Goal: Information Seeking & Learning: Compare options

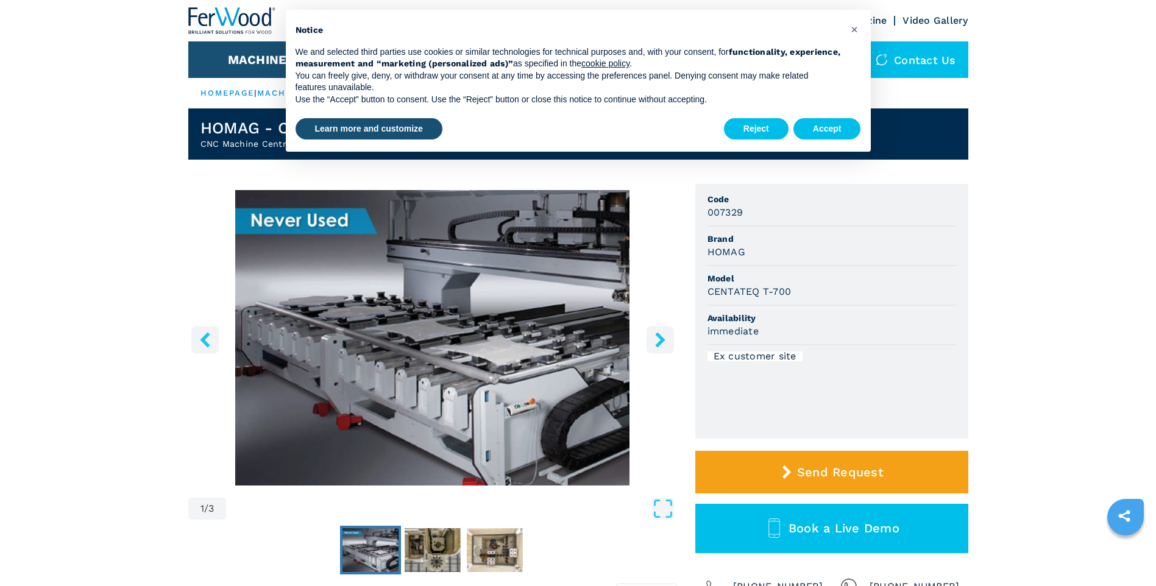
click at [660, 342] on icon "right-button" at bounding box center [660, 339] width 10 height 15
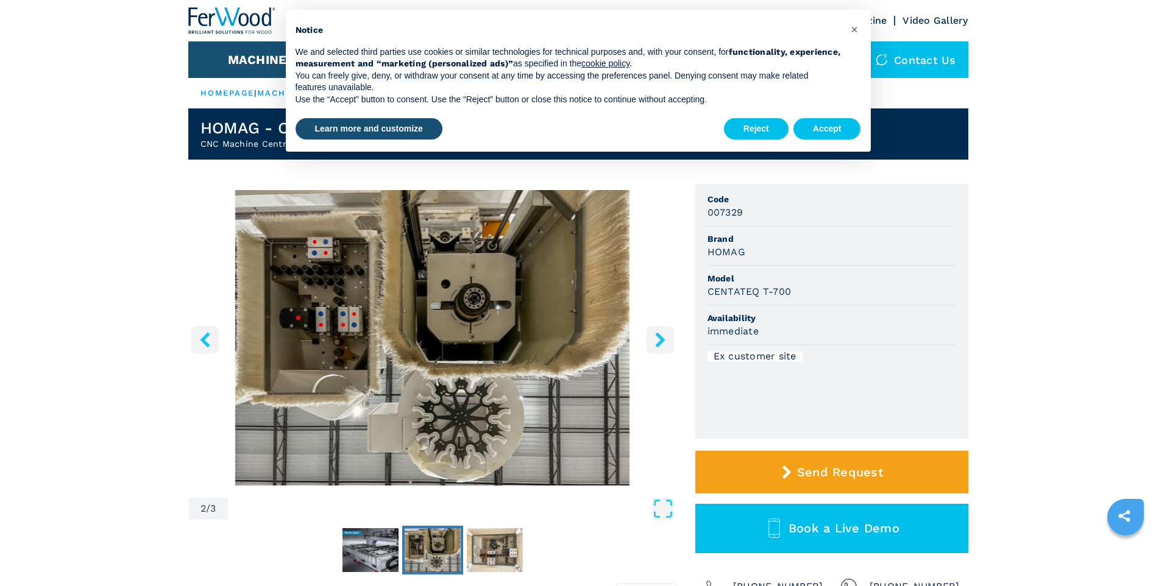
click at [657, 340] on icon "right-button" at bounding box center [660, 339] width 15 height 15
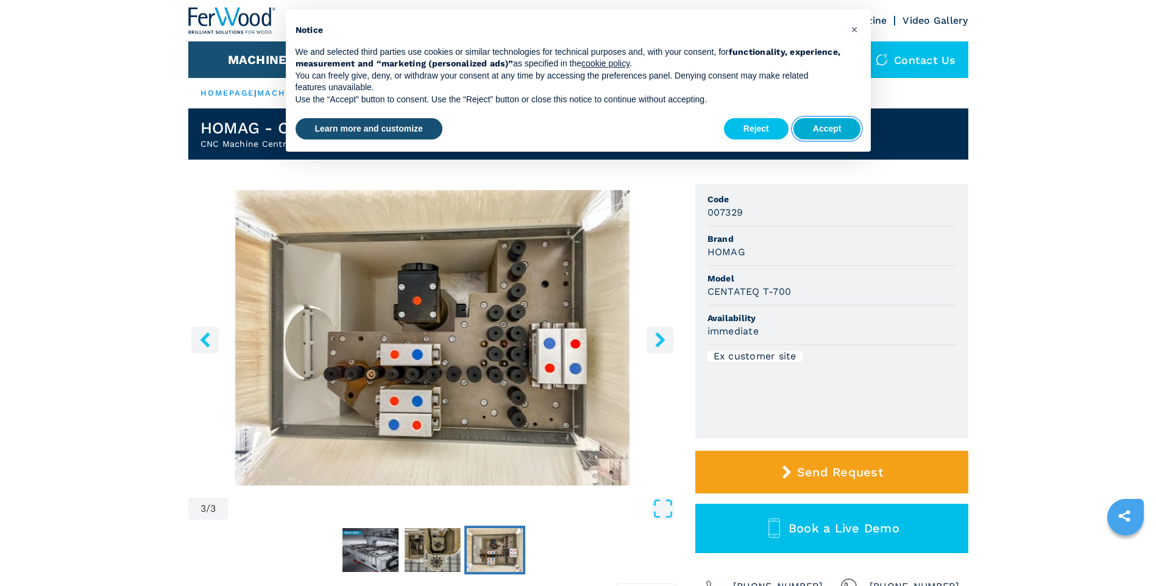
click at [811, 126] on button "Accept" at bounding box center [828, 129] width 68 height 22
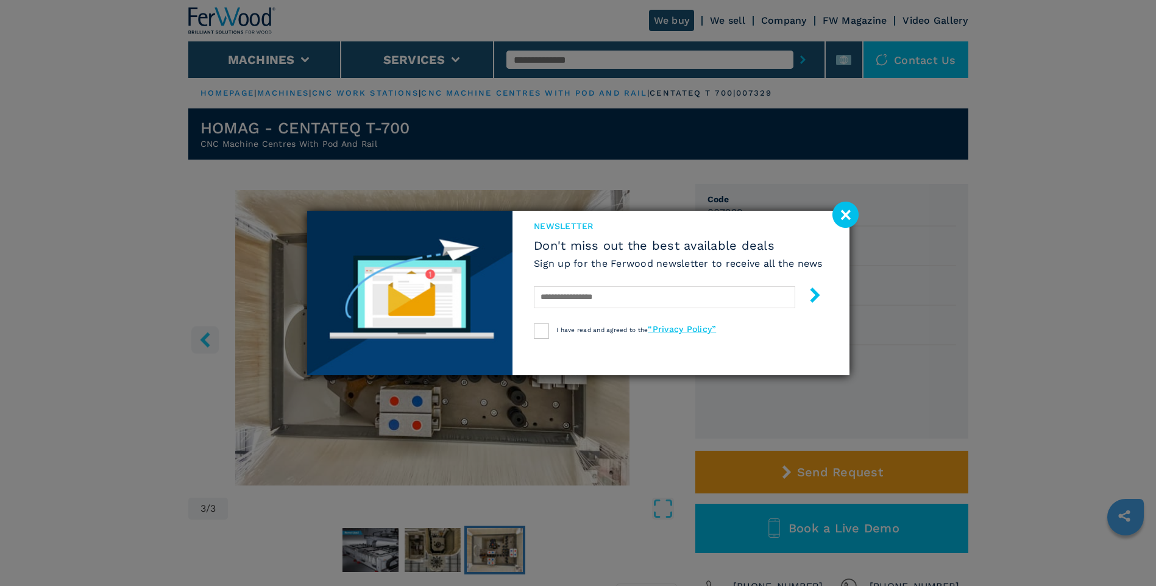
click at [666, 351] on div "newsletter Don't miss out the best available deals Sign up for the Ferwood news…" at bounding box center [679, 293] width 332 height 165
click at [842, 216] on image at bounding box center [846, 215] width 26 height 26
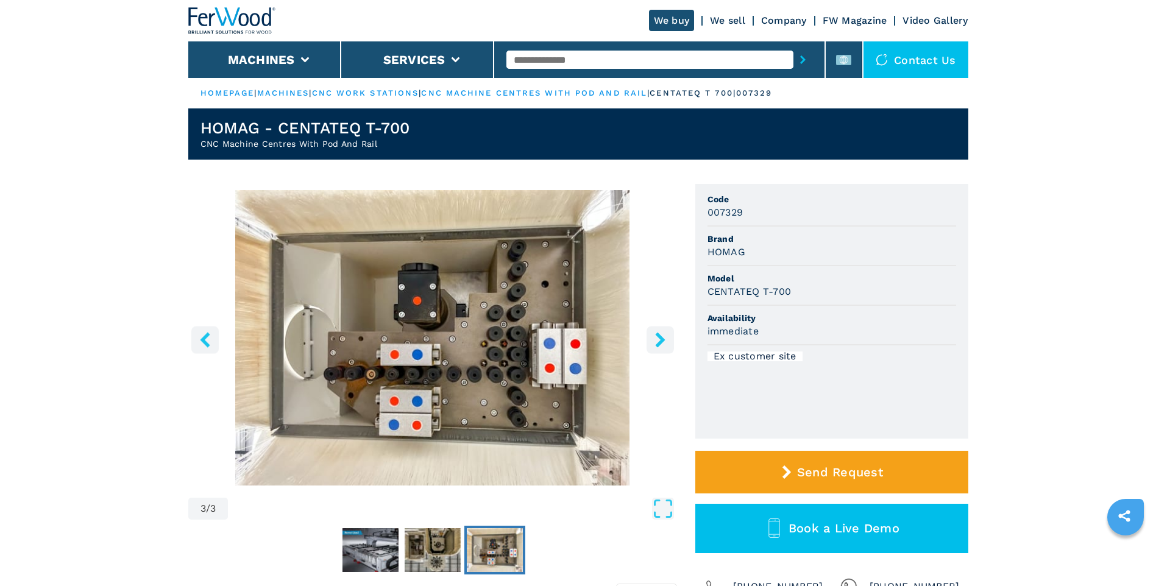
click at [654, 338] on icon "right-button" at bounding box center [660, 339] width 15 height 15
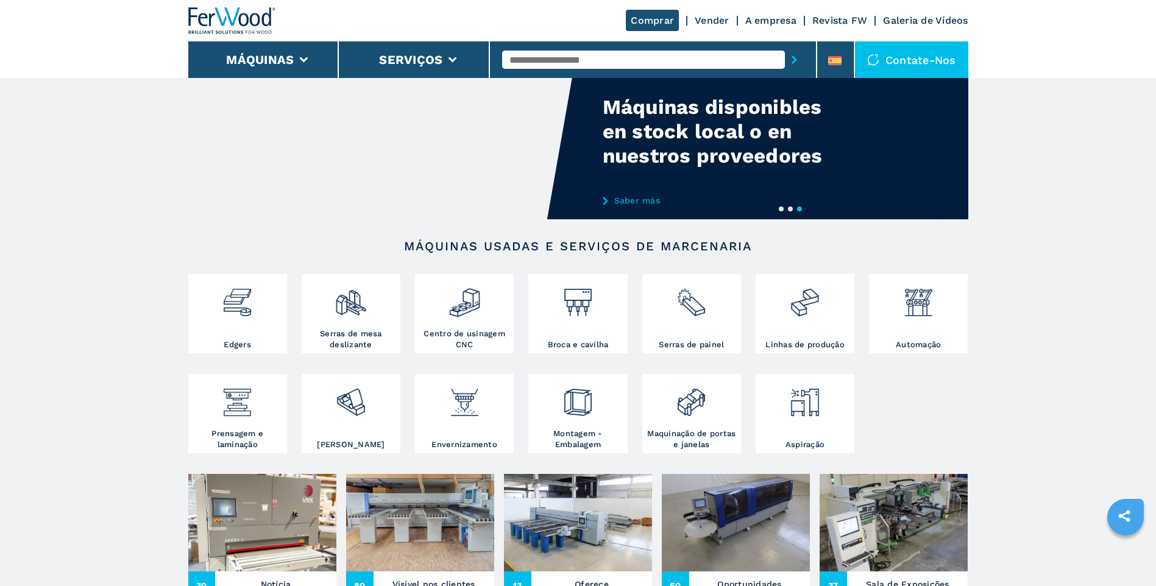
scroll to position [61, 0]
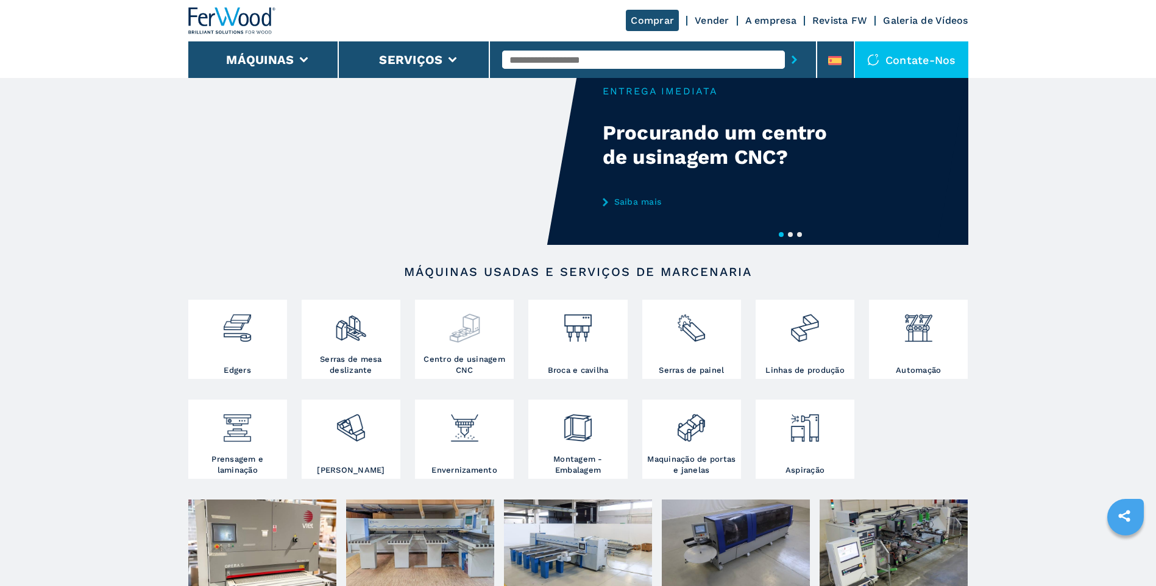
click at [446, 330] on div at bounding box center [464, 323] width 93 height 41
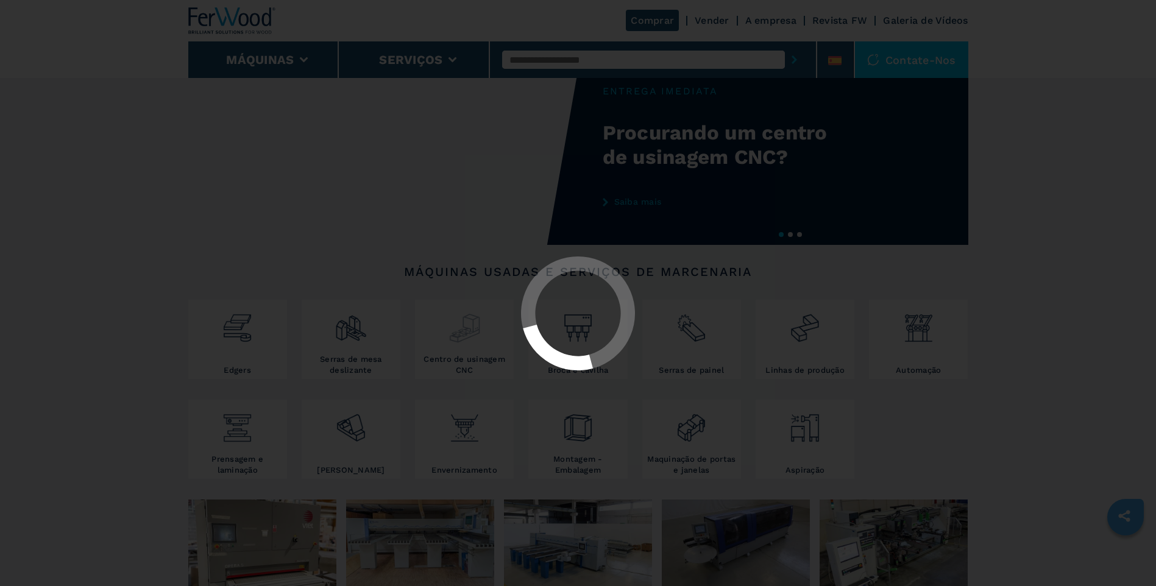
select select "**********"
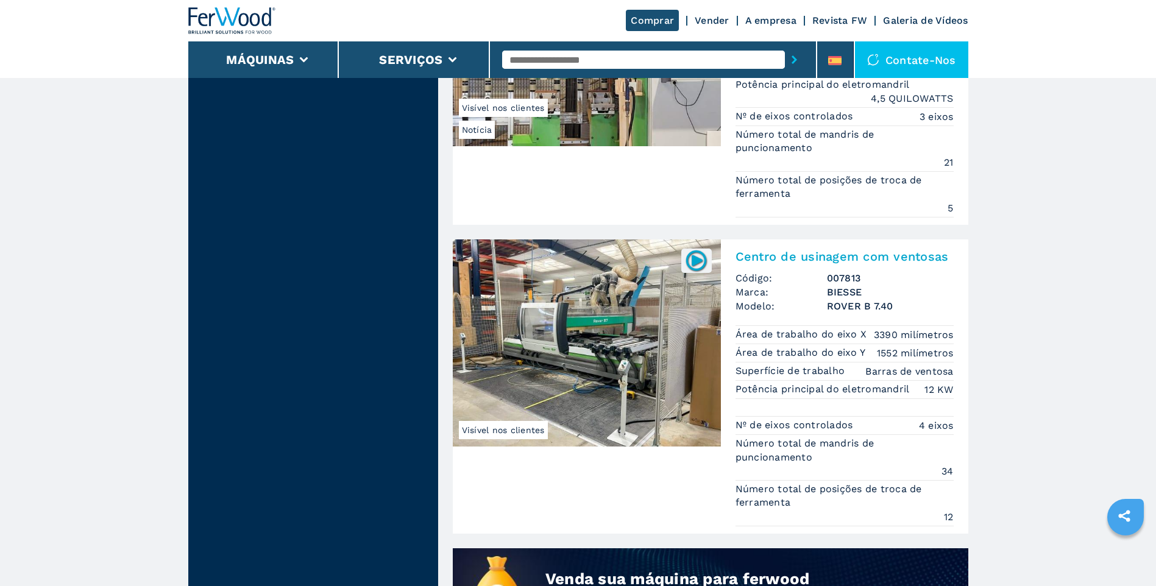
scroll to position [914, 0]
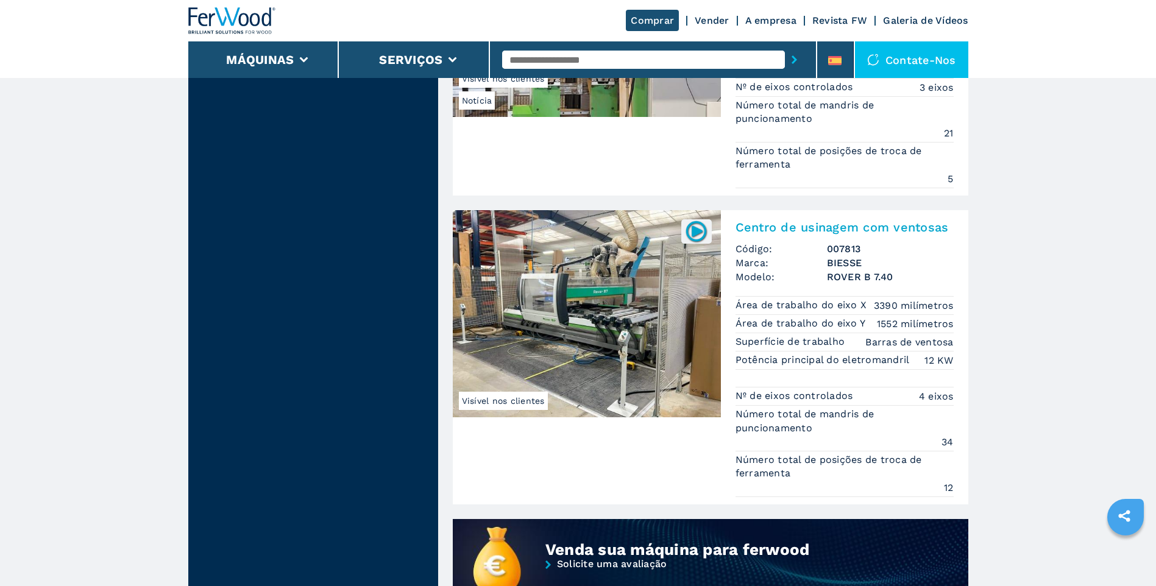
click at [506, 401] on span "Visível nos clientes" at bounding box center [503, 401] width 89 height 18
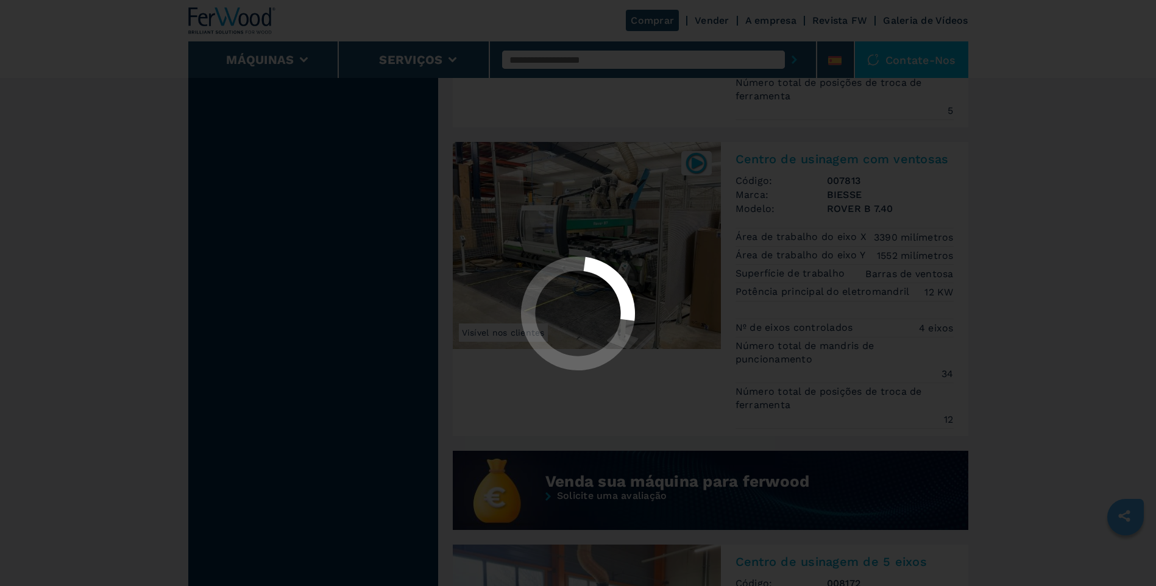
scroll to position [846, 0]
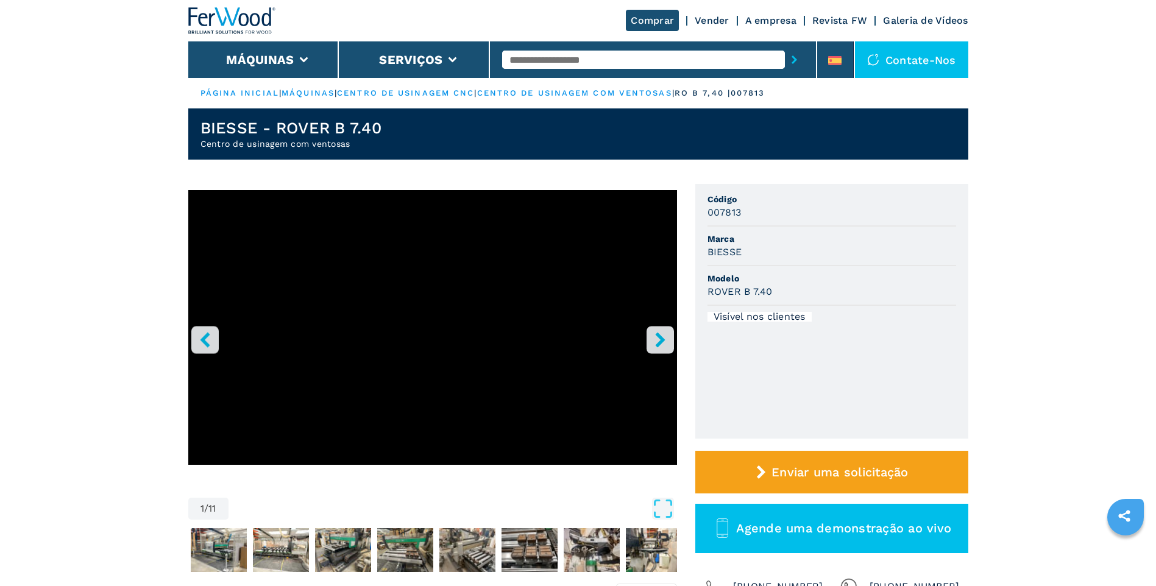
click at [655, 335] on icon "botão direito" at bounding box center [660, 339] width 15 height 15
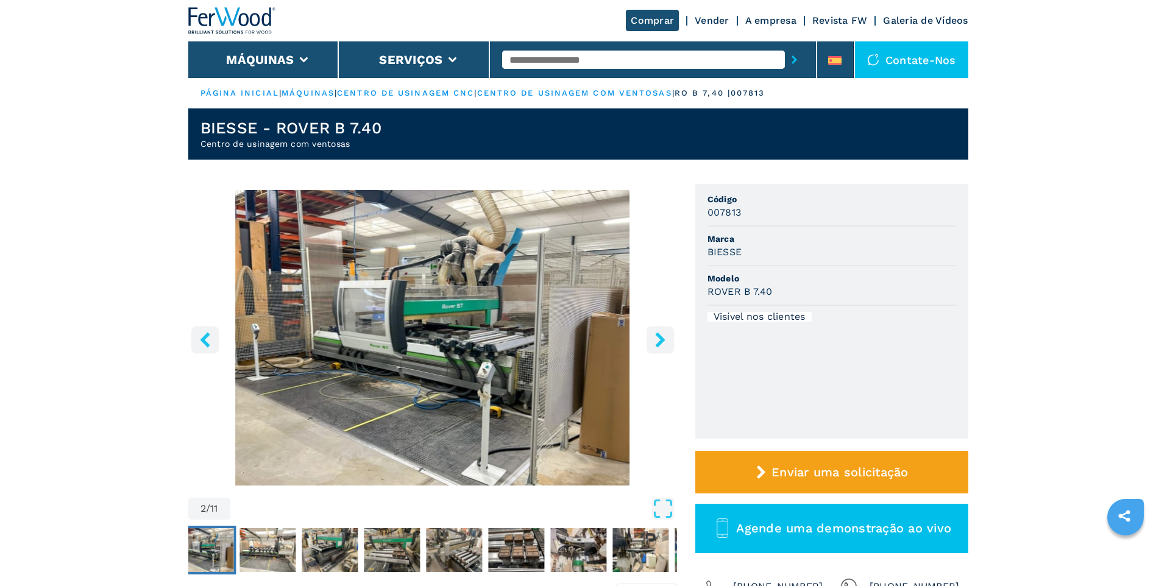
click at [653, 335] on icon "botão direito" at bounding box center [660, 339] width 15 height 15
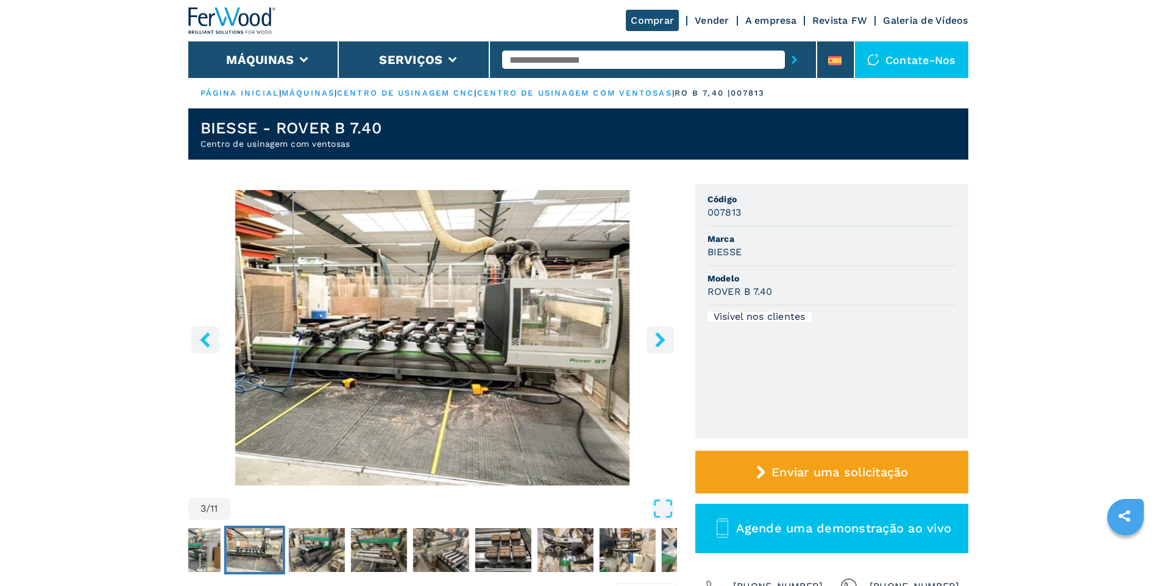
click at [649, 335] on button "botão direito" at bounding box center [660, 339] width 27 height 27
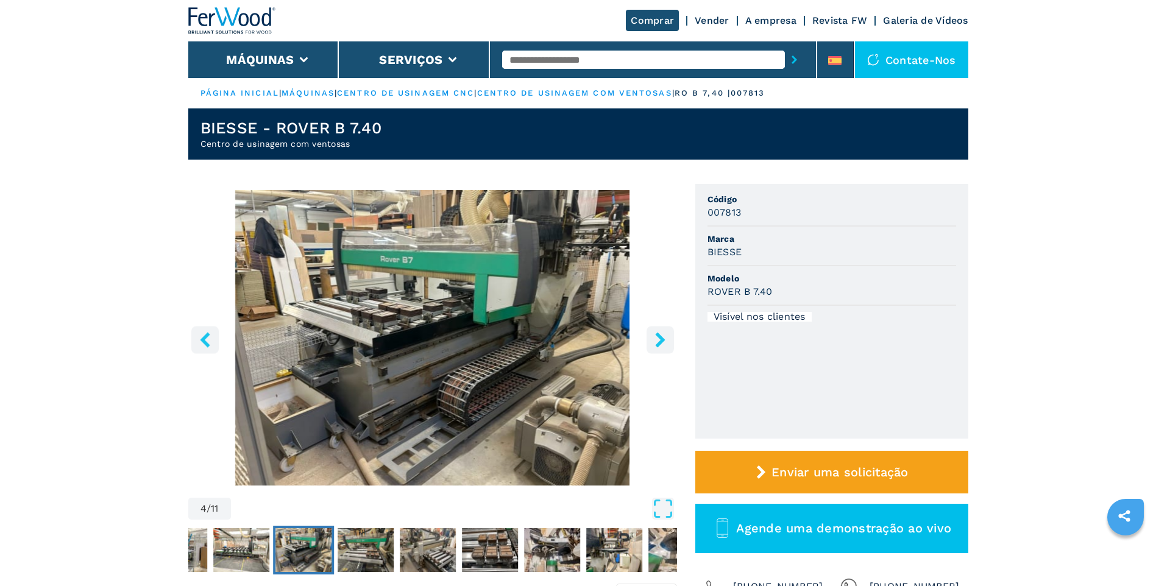
click at [649, 335] on button "botão direito" at bounding box center [660, 339] width 27 height 27
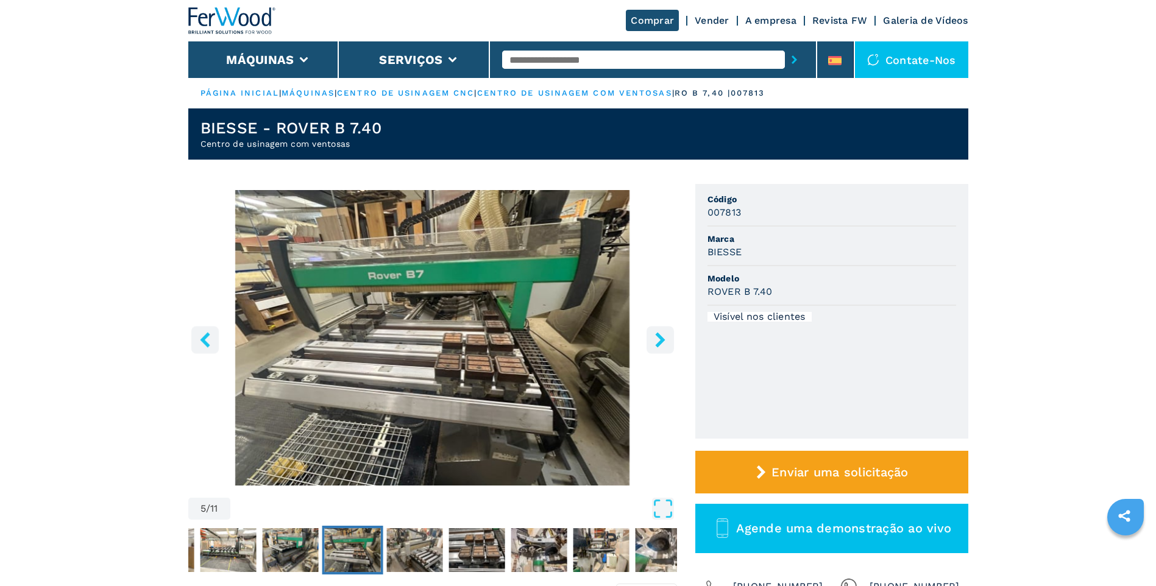
click at [649, 335] on button "botão direito" at bounding box center [660, 339] width 27 height 27
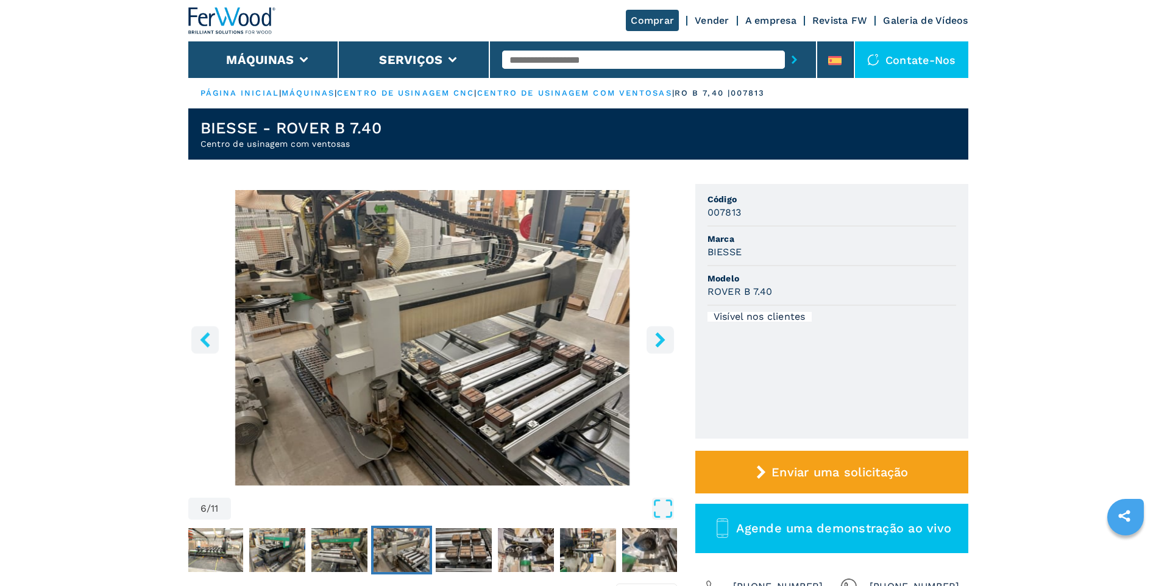
click at [649, 335] on button "botão direito" at bounding box center [660, 339] width 27 height 27
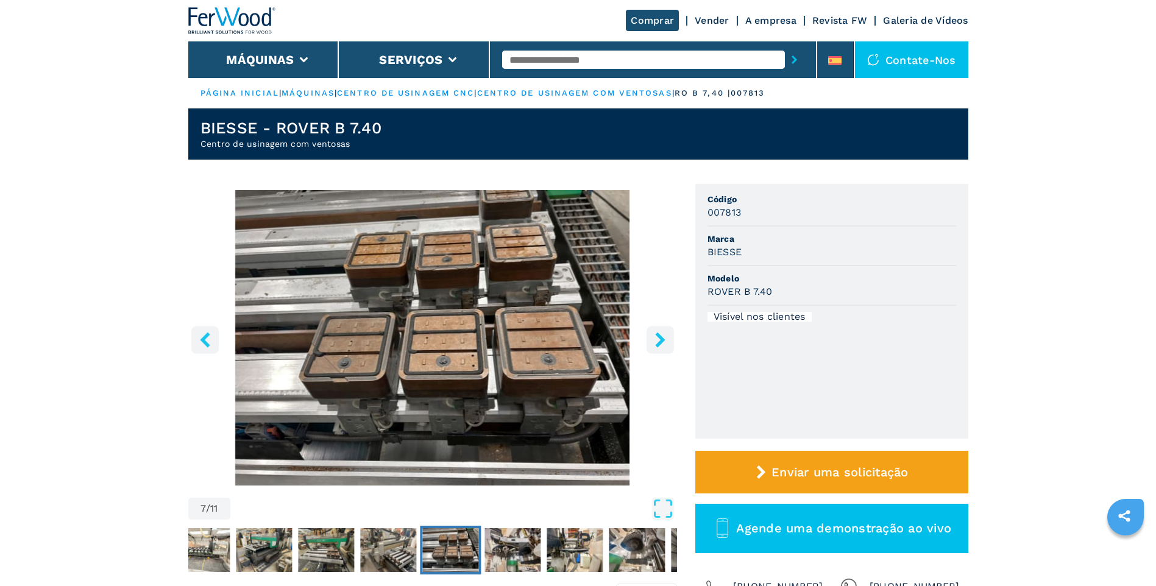
click at [649, 335] on button "botão direito" at bounding box center [660, 339] width 27 height 27
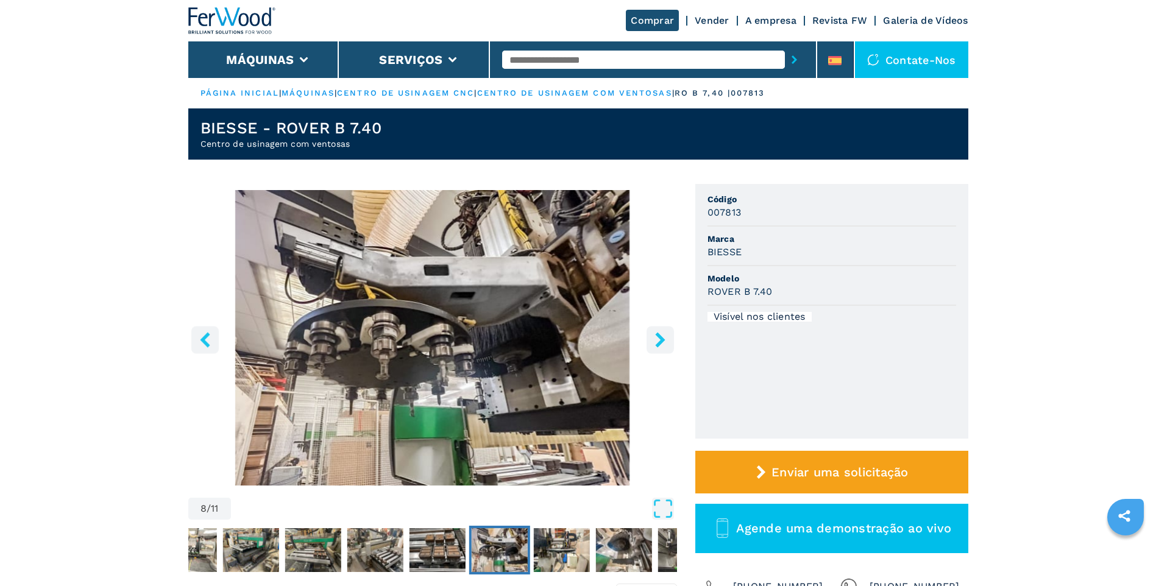
click at [650, 335] on button "botão direito" at bounding box center [660, 339] width 27 height 27
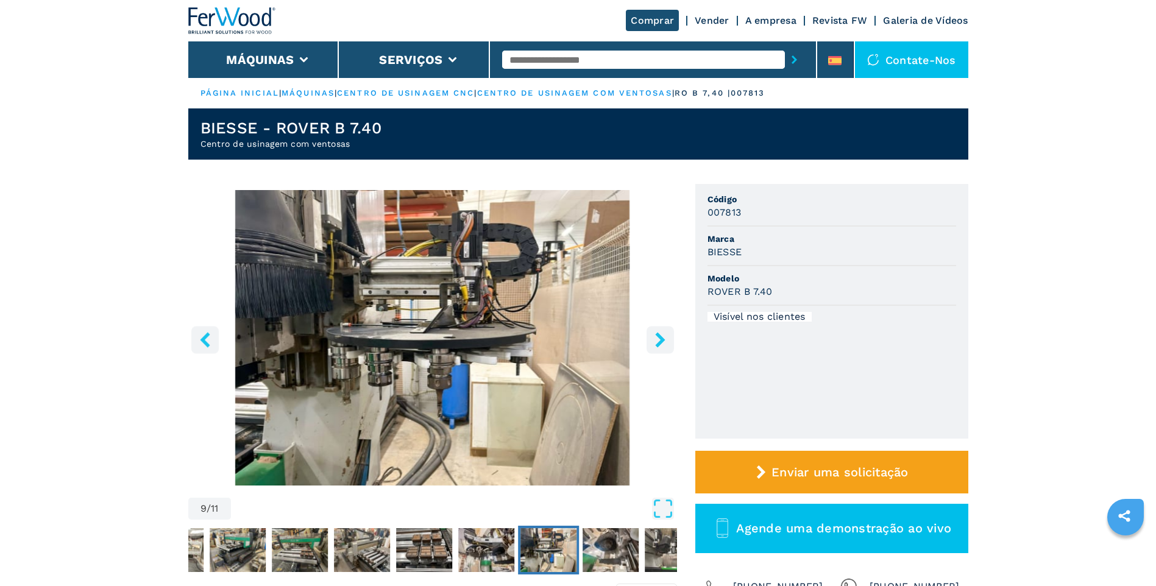
click at [650, 335] on button "botão direito" at bounding box center [660, 339] width 27 height 27
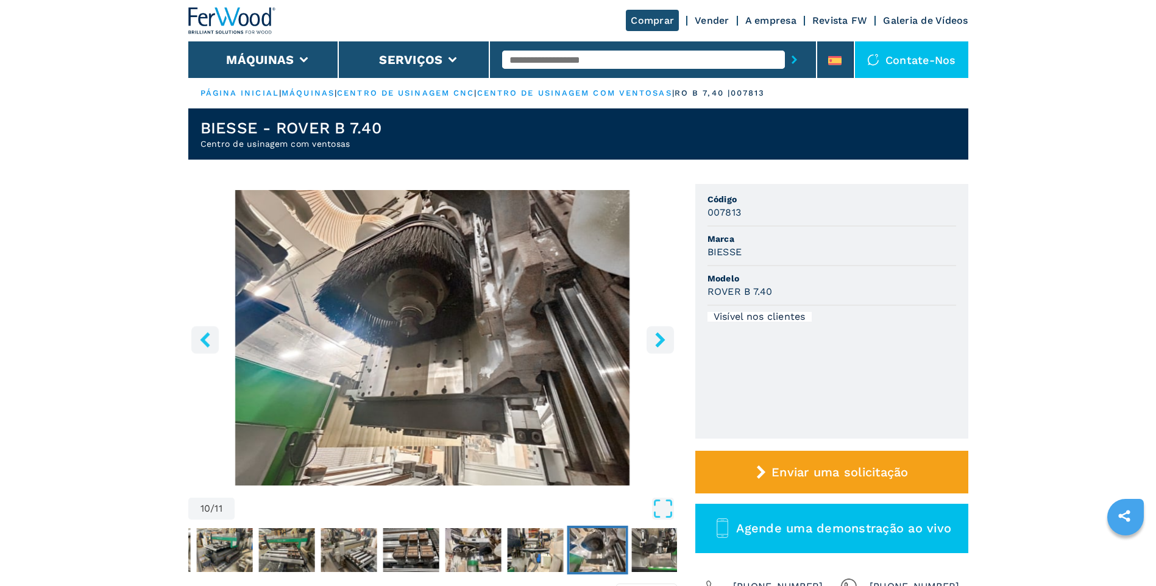
click at [650, 335] on button "botão direito" at bounding box center [660, 339] width 27 height 27
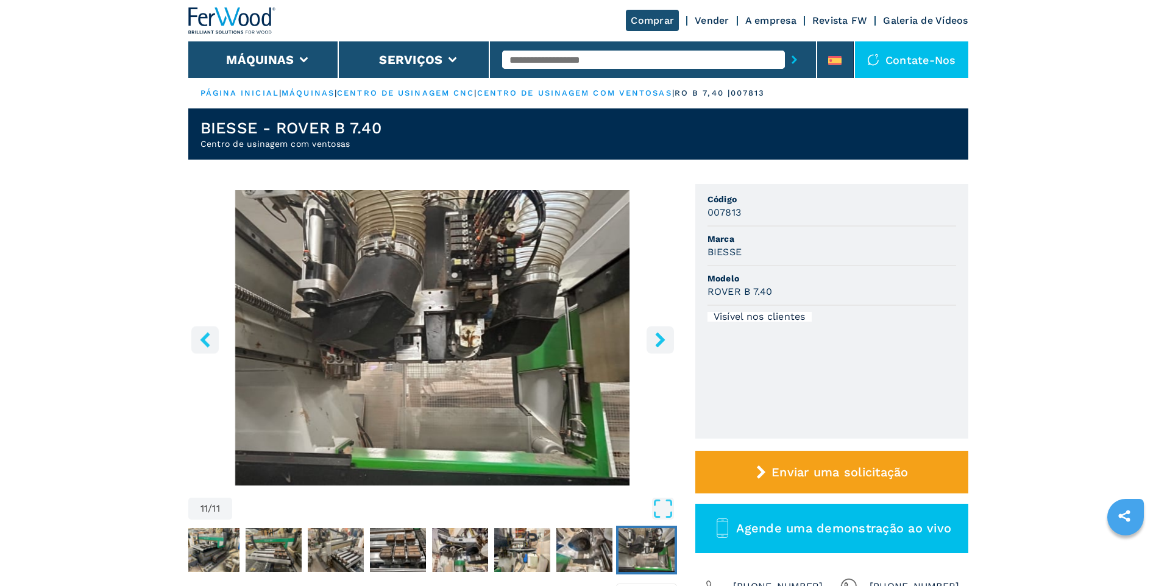
click at [650, 335] on button "botão direito" at bounding box center [660, 339] width 27 height 27
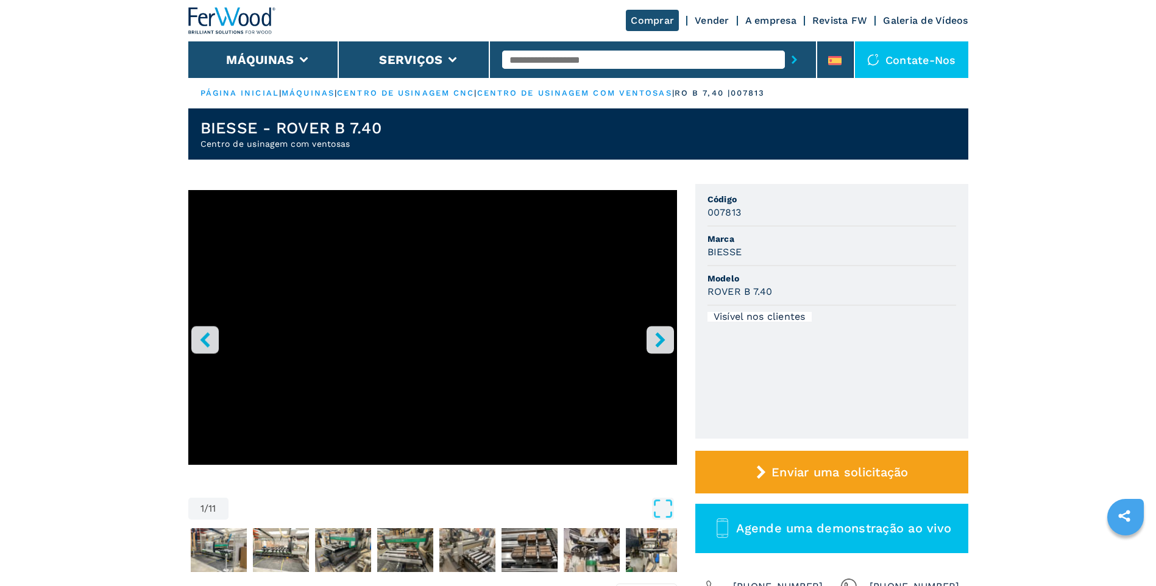
select select "**********"
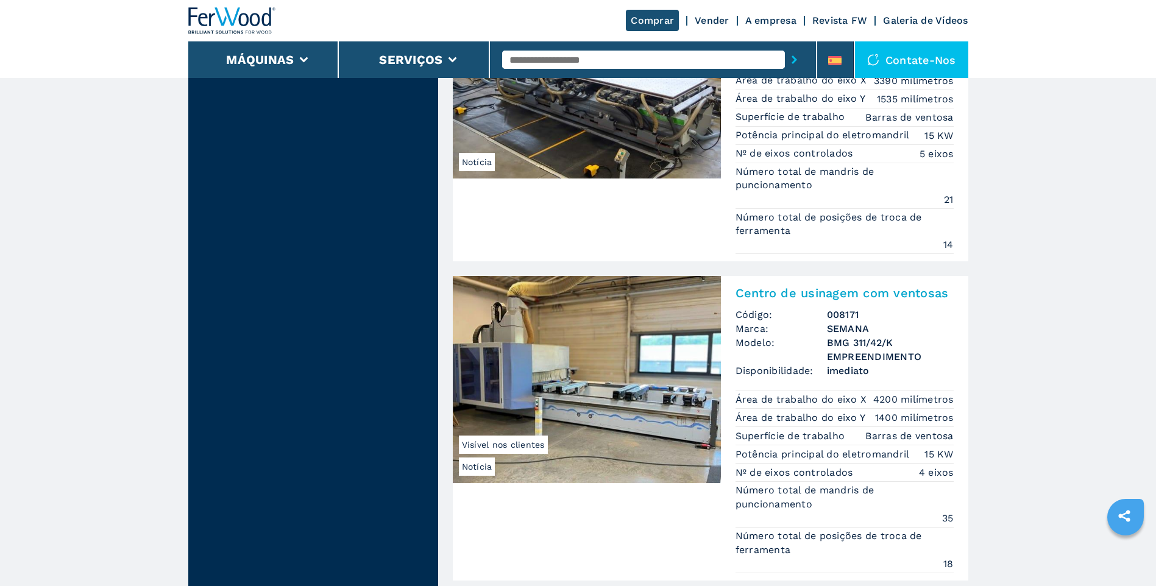
scroll to position [3169, 0]
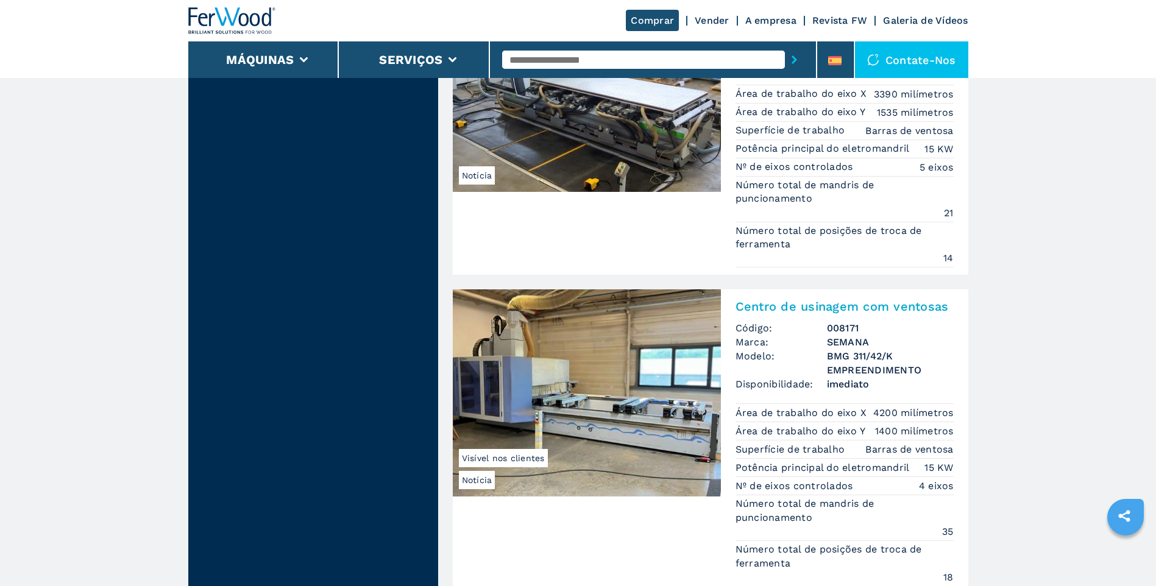
click at [483, 462] on span "Visível nos clientes" at bounding box center [503, 458] width 89 height 18
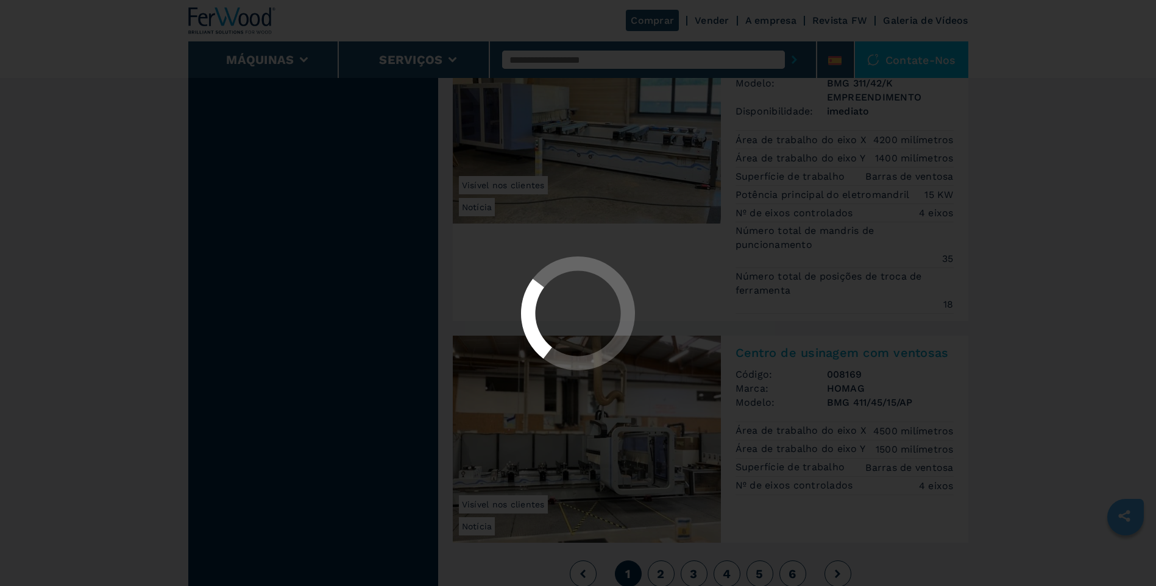
scroll to position [2896, 0]
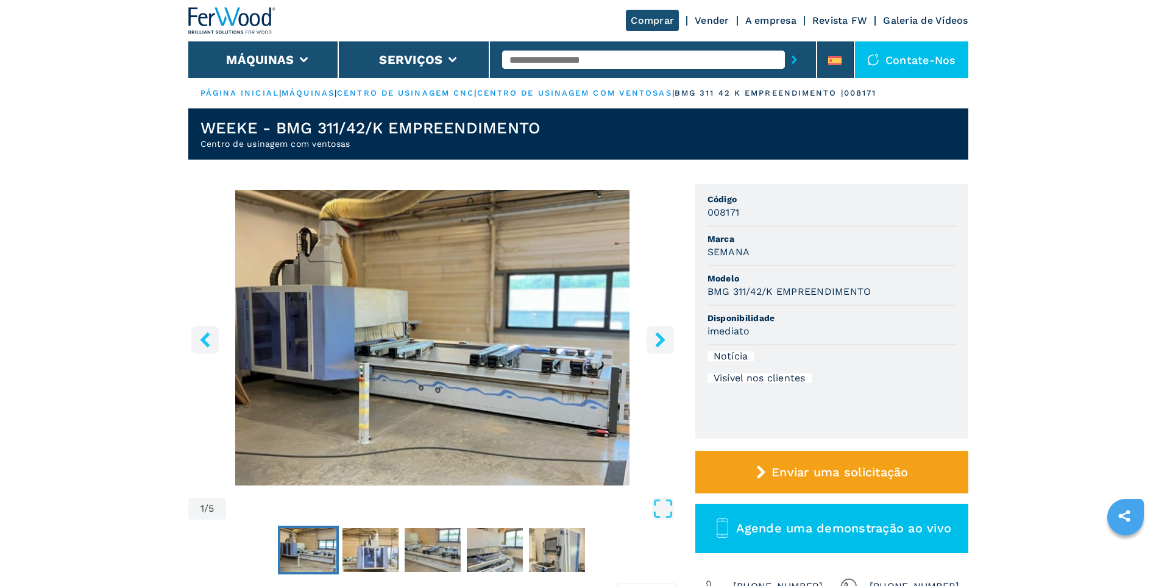
click at [662, 337] on icon "botão direito" at bounding box center [660, 339] width 10 height 15
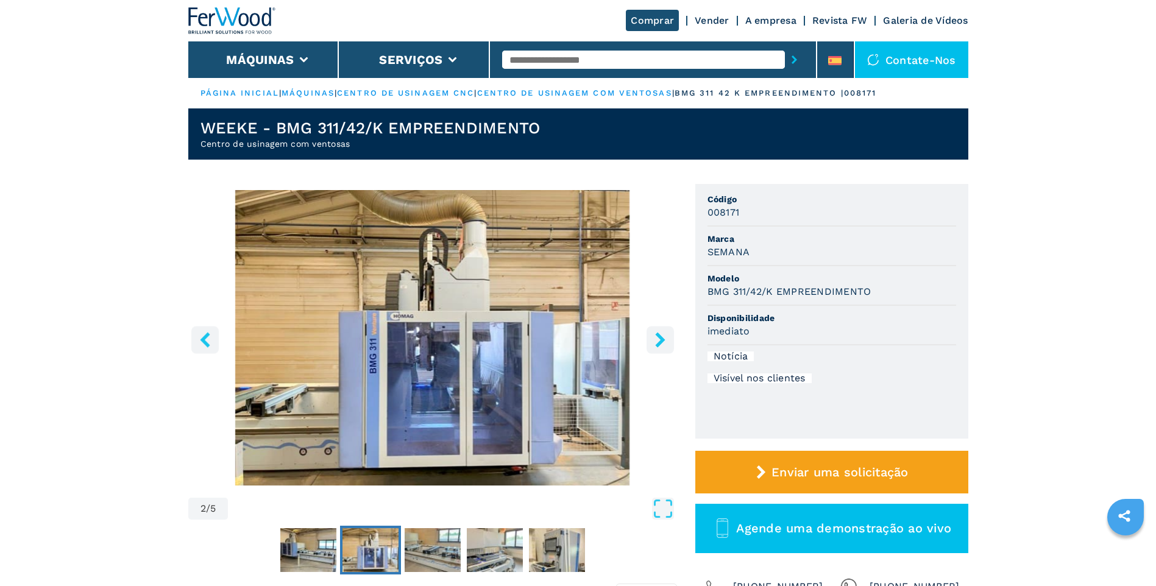
click at [662, 338] on icon "botão direito" at bounding box center [660, 339] width 10 height 15
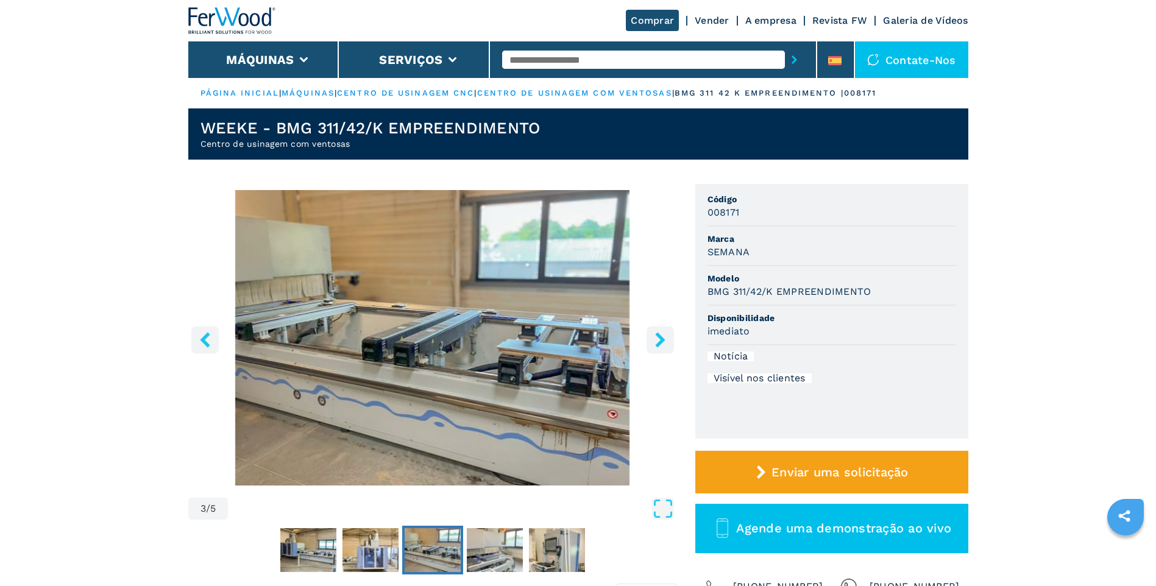
click at [662, 338] on icon "botão direito" at bounding box center [660, 339] width 10 height 15
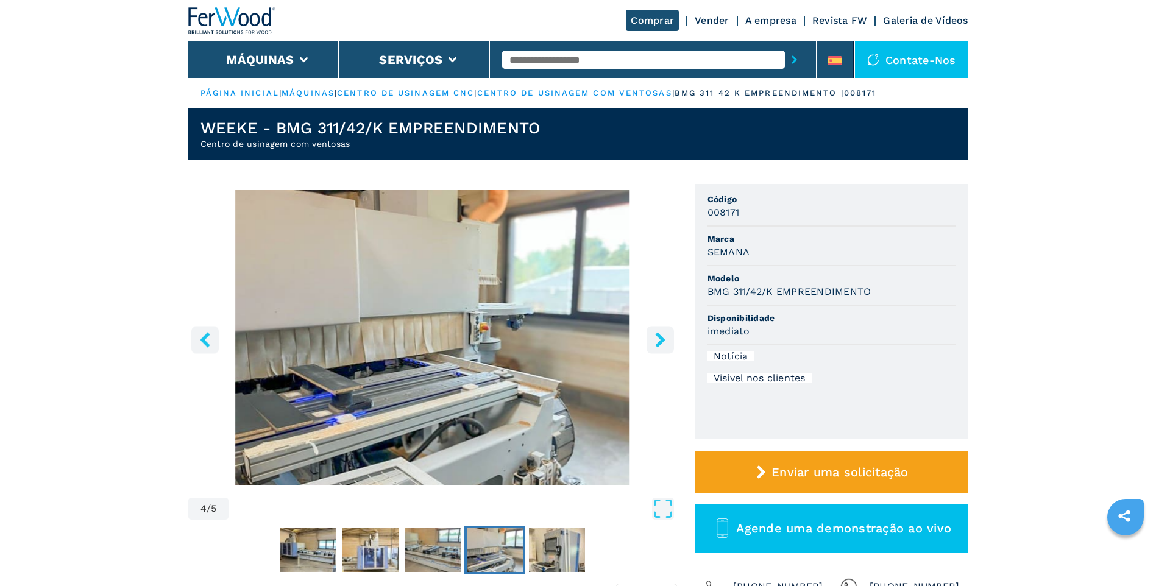
click at [662, 338] on icon "botão direito" at bounding box center [660, 339] width 10 height 15
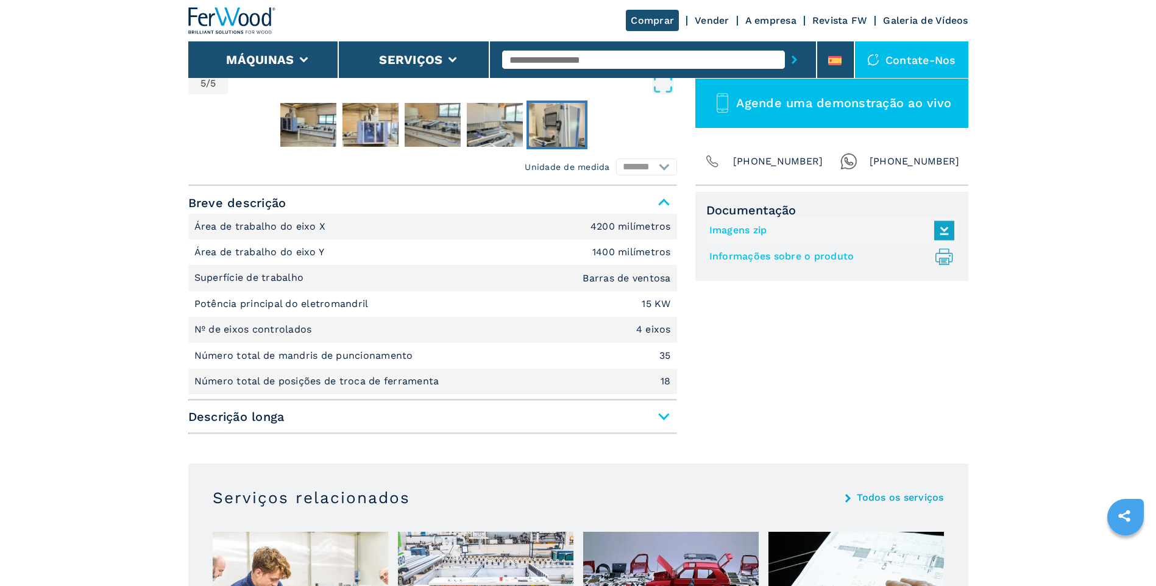
scroll to position [427, 0]
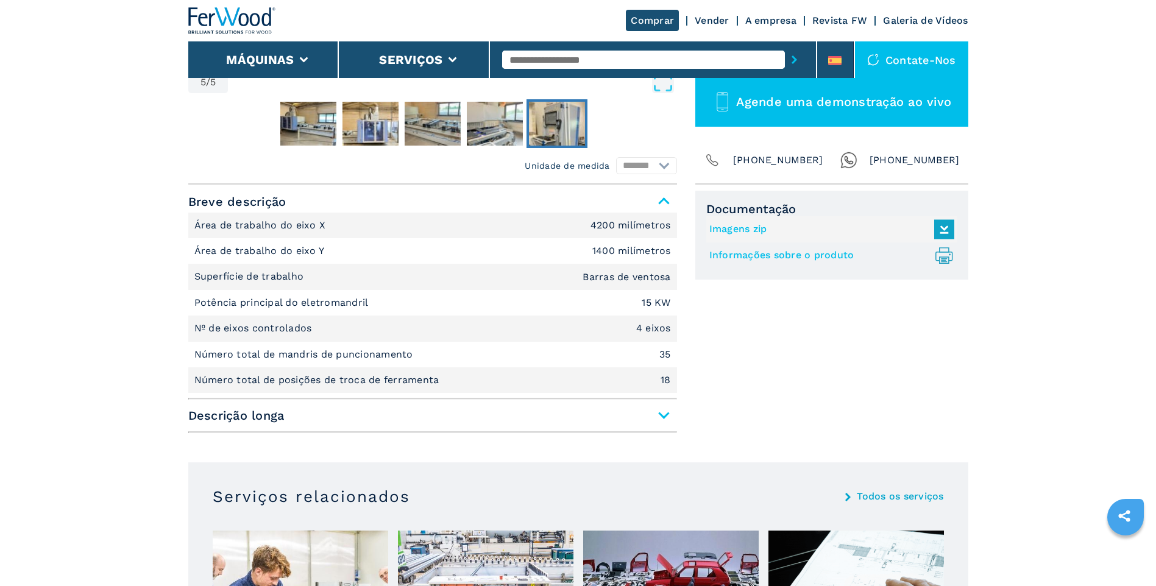
click at [663, 414] on span "Descrição longa" at bounding box center [432, 416] width 489 height 22
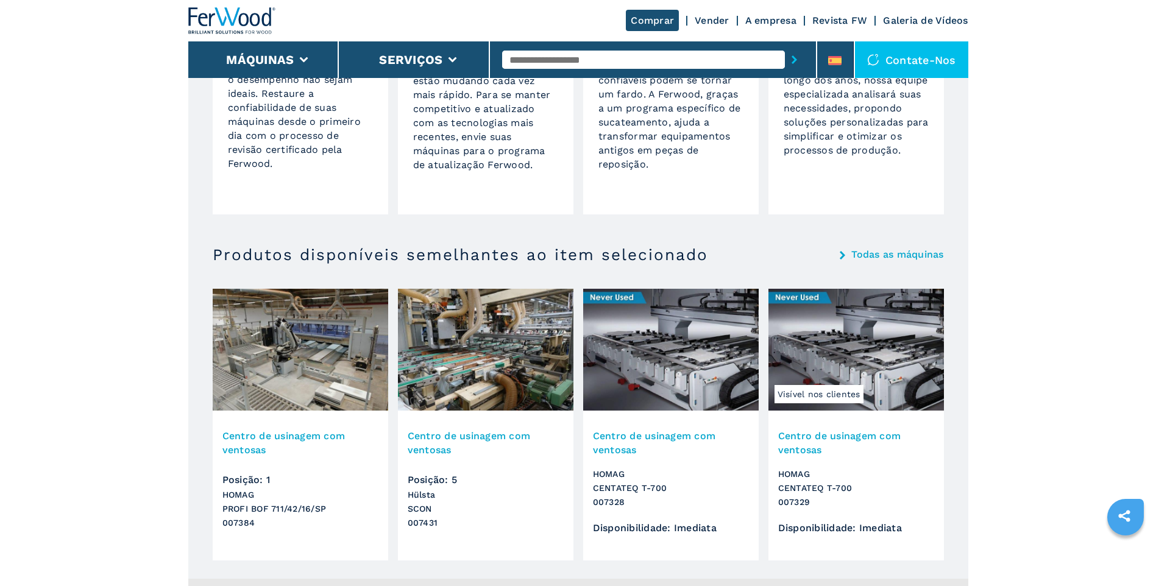
scroll to position [2499, 0]
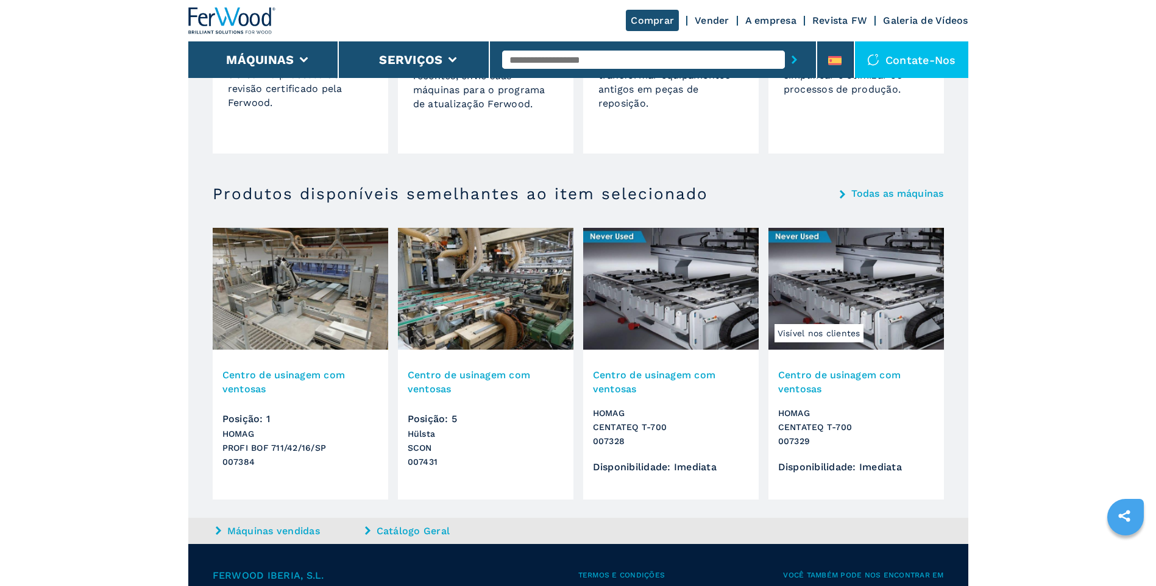
select select "**********"
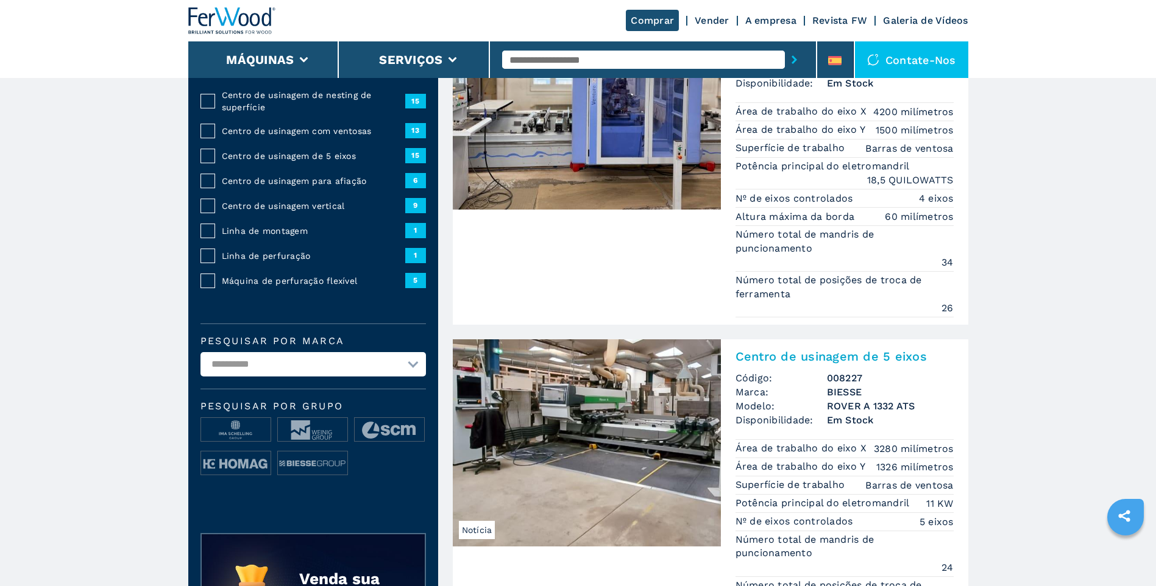
scroll to position [196, 0]
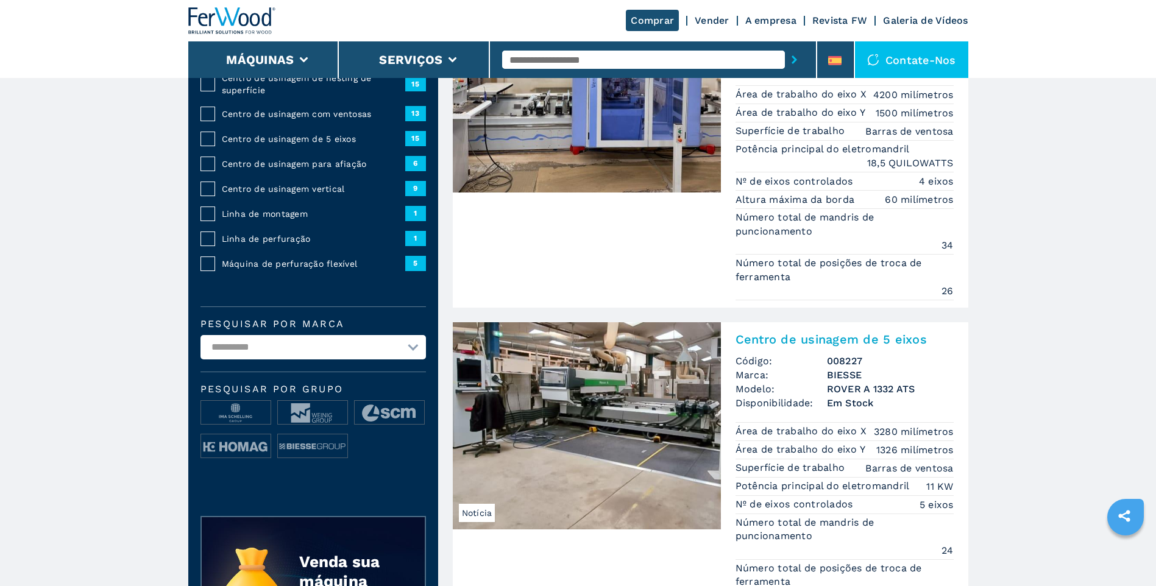
click at [408, 343] on select "**********" at bounding box center [313, 347] width 225 height 24
select select "*****"
click at [201, 335] on select "**********" at bounding box center [313, 347] width 225 height 24
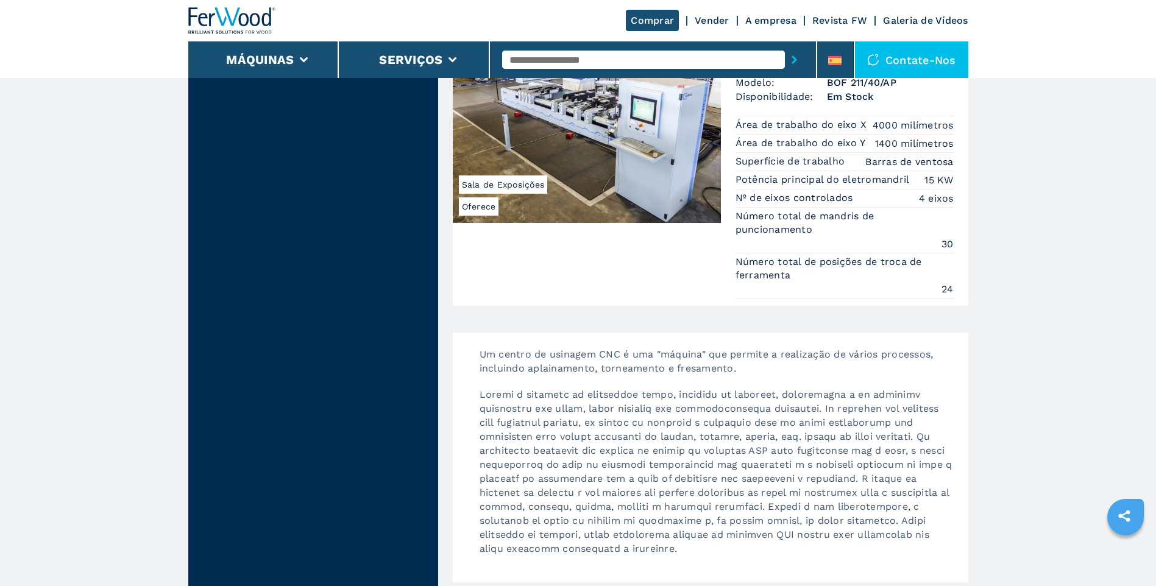
scroll to position [3047, 0]
